Goal: Task Accomplishment & Management: Use online tool/utility

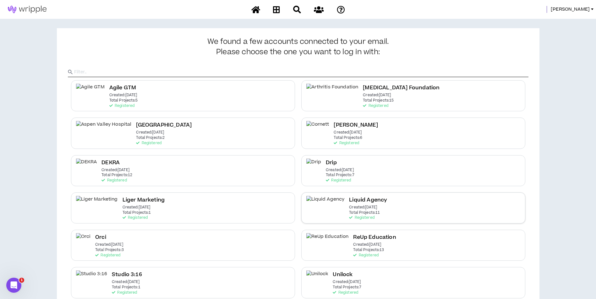
click at [368, 202] on div "Liquid Agency Created: [DATE] Total Projects: 11 Registered" at bounding box center [413, 208] width 224 height 31
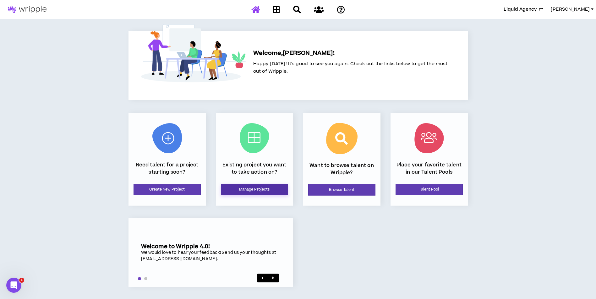
click at [253, 186] on link "Manage Projects" at bounding box center [254, 190] width 67 height 12
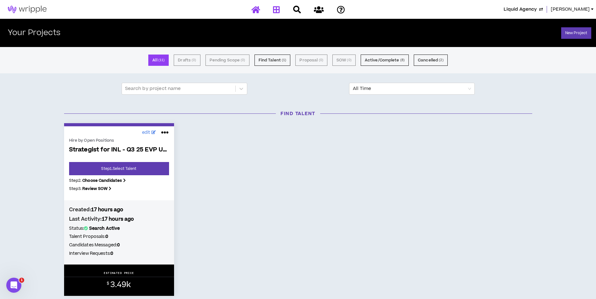
click at [258, 11] on icon at bounding box center [255, 10] width 9 height 8
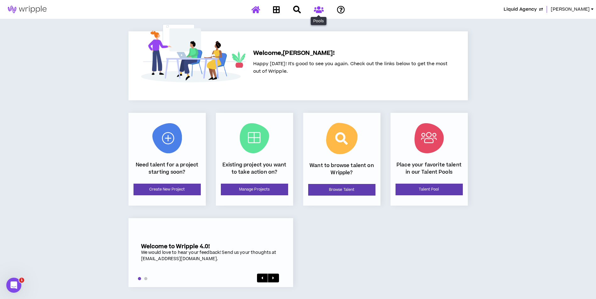
click at [316, 12] on icon at bounding box center [319, 10] width 10 height 8
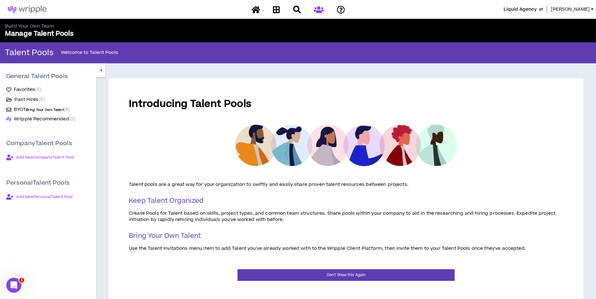
click at [44, 110] on span "Bring Your Own Talent" at bounding box center [45, 110] width 38 height 5
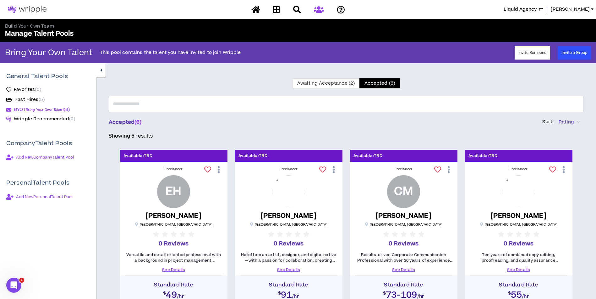
click at [315, 88] on label "Awaiting Acceptance (2)" at bounding box center [325, 83] width 67 height 10
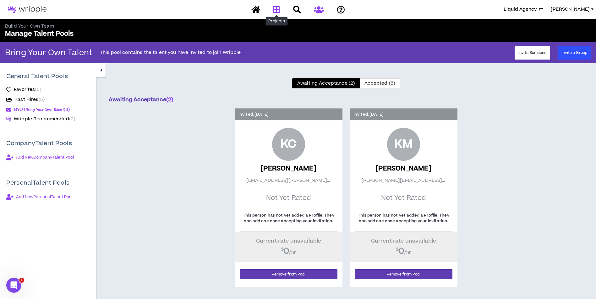
click at [277, 8] on icon at bounding box center [276, 10] width 7 height 8
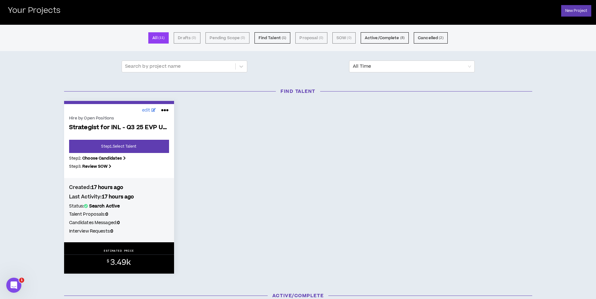
scroll to position [23, 0]
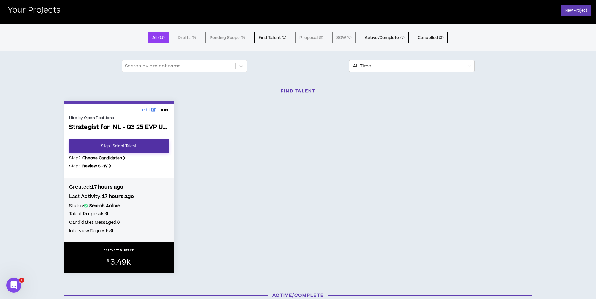
click at [140, 147] on link "Step 1 . Select Talent" at bounding box center [119, 146] width 100 height 13
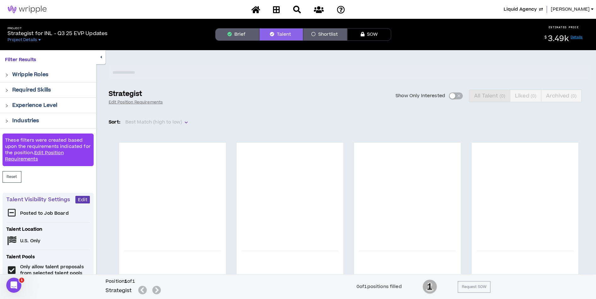
click at [240, 30] on button "Brief" at bounding box center [237, 34] width 44 height 13
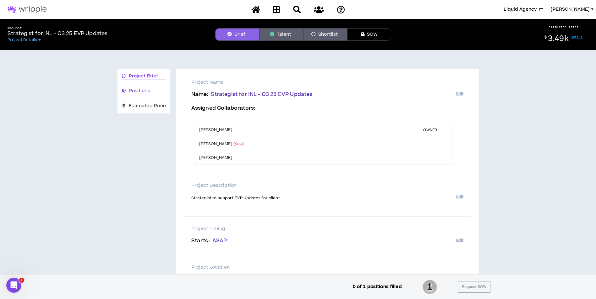
click at [159, 88] on div "Positions" at bounding box center [143, 91] width 45 height 7
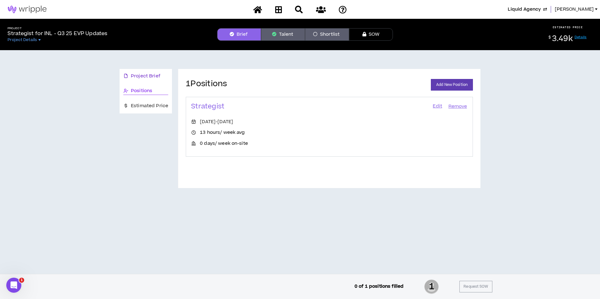
click at [158, 74] on span "Project Brief" at bounding box center [146, 76] width 30 height 7
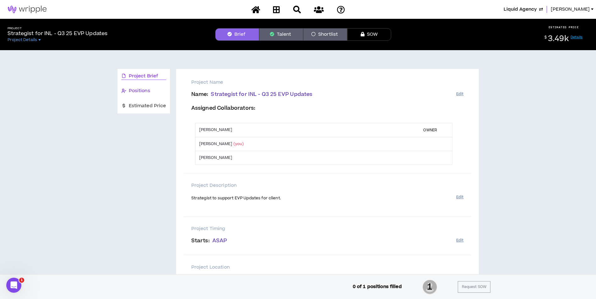
click at [157, 91] on div "Positions" at bounding box center [143, 91] width 45 height 7
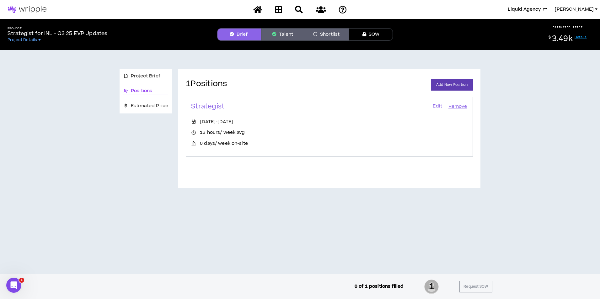
click at [441, 108] on link "Edit" at bounding box center [437, 106] width 11 height 9
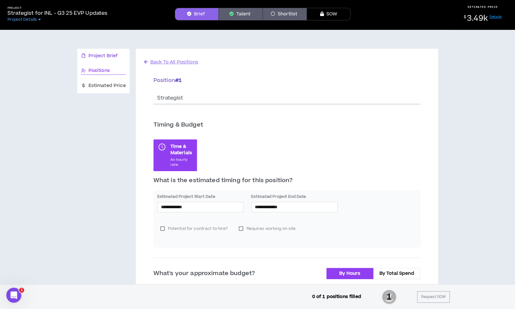
click at [114, 53] on span "Project Brief" at bounding box center [104, 55] width 30 height 7
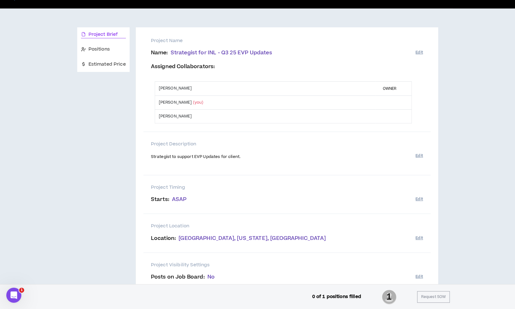
scroll to position [44, 0]
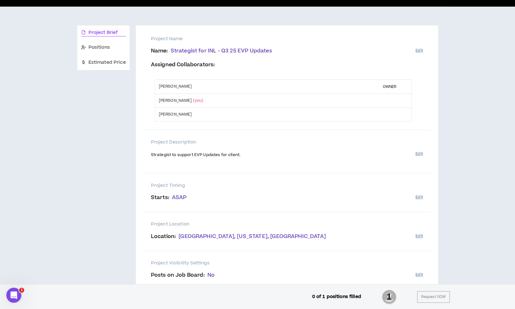
click at [208, 155] on span "Strategist to support EVP Updates for client." at bounding box center [195, 155] width 89 height 6
copy span "Strategist to support EVP Updates for client."
click at [117, 53] on div "Positions" at bounding box center [103, 47] width 52 height 15
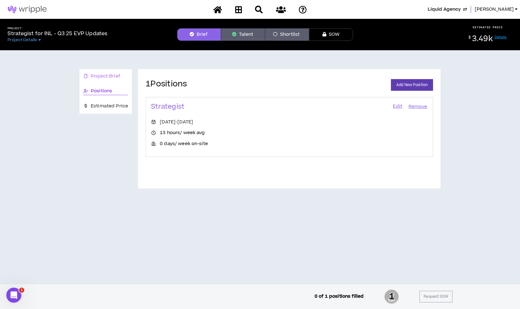
click at [108, 81] on div "Project Brief" at bounding box center [105, 76] width 52 height 15
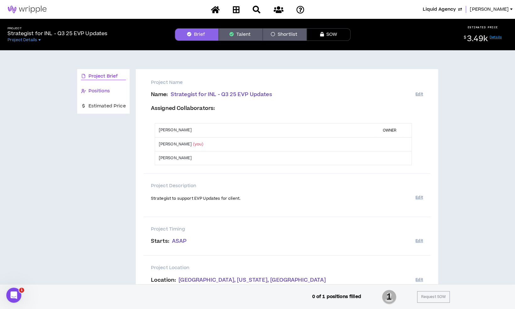
click at [115, 89] on div "Positions" at bounding box center [103, 91] width 45 height 7
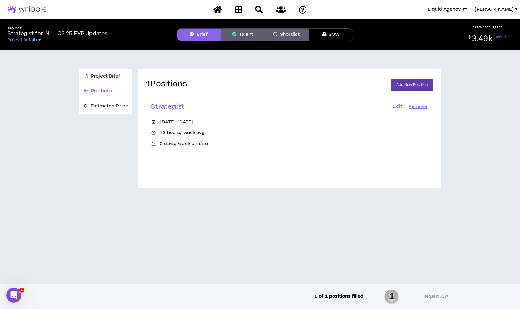
click at [396, 107] on link "Edit" at bounding box center [397, 106] width 11 height 9
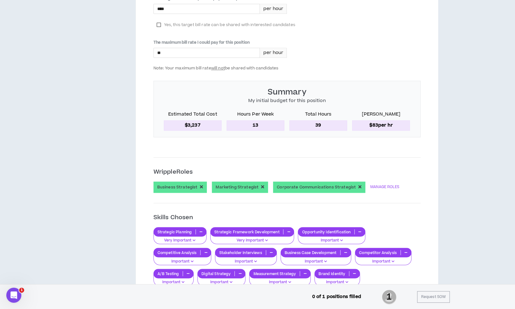
scroll to position [381, 0]
